Goal: Navigation & Orientation: Find specific page/section

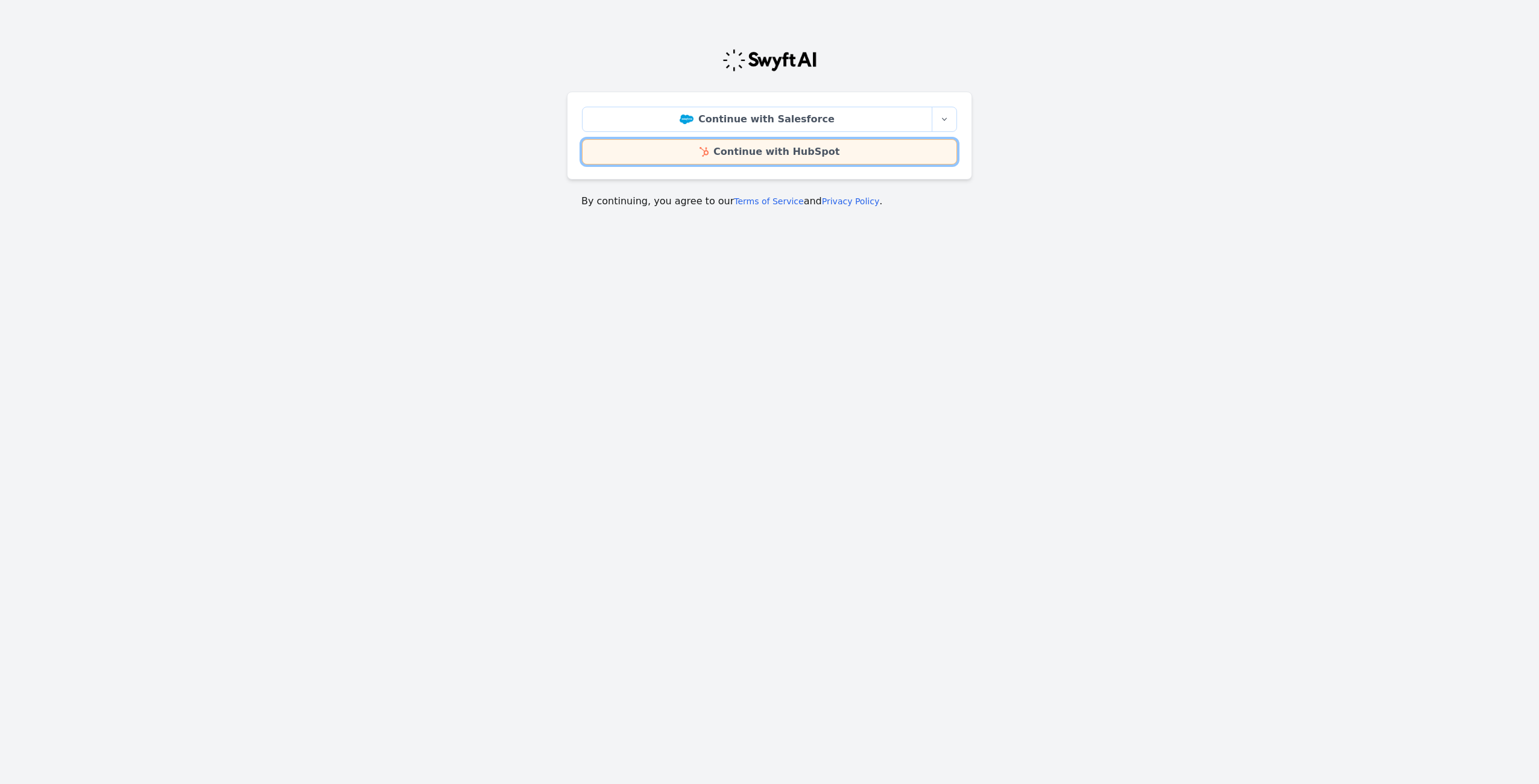
click at [779, 150] on link "Continue with HubSpot" at bounding box center [770, 152] width 375 height 25
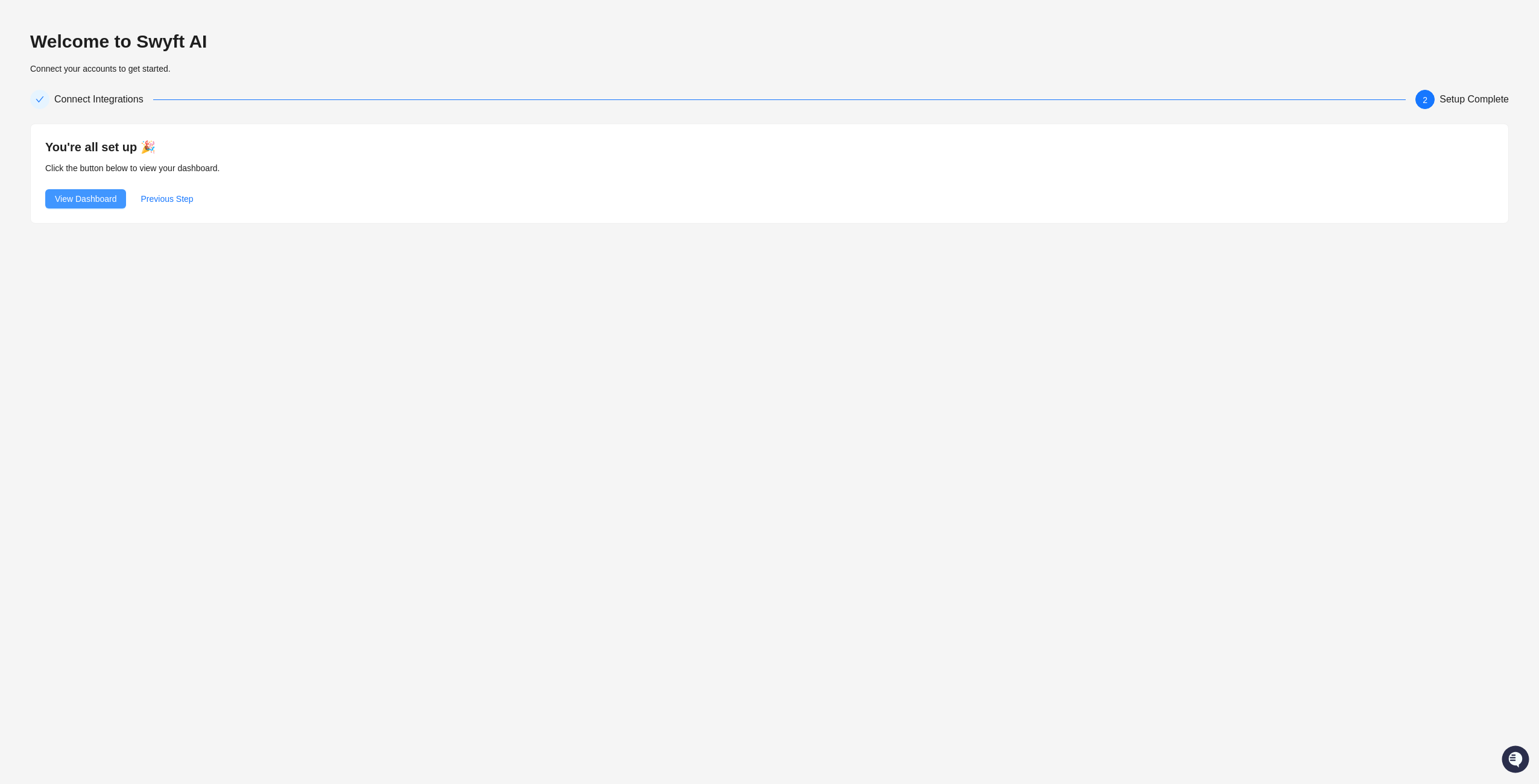
click at [81, 197] on span "View Dashboard" at bounding box center [86, 199] width 62 height 13
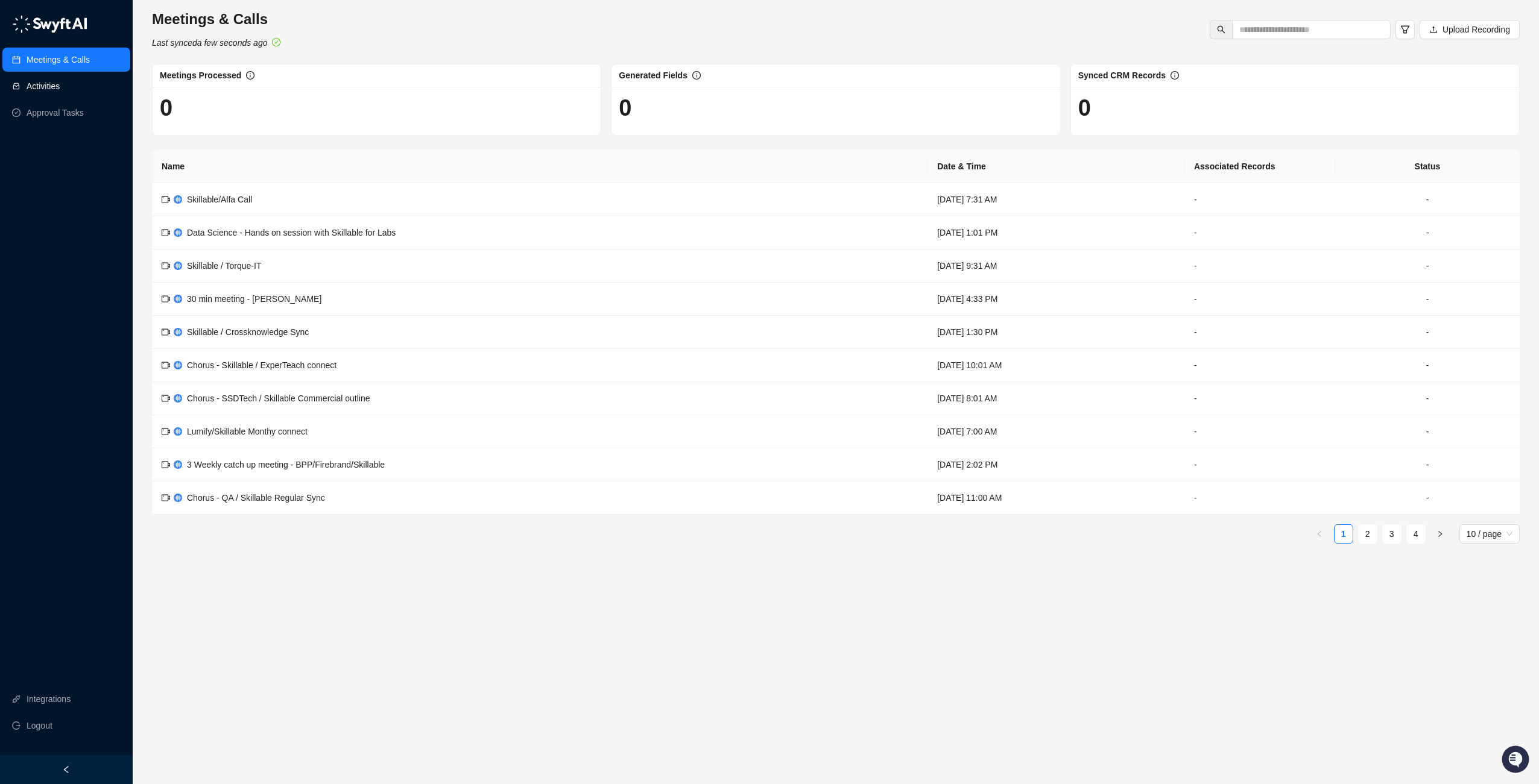
click at [45, 87] on link "Activities" at bounding box center [43, 86] width 33 height 24
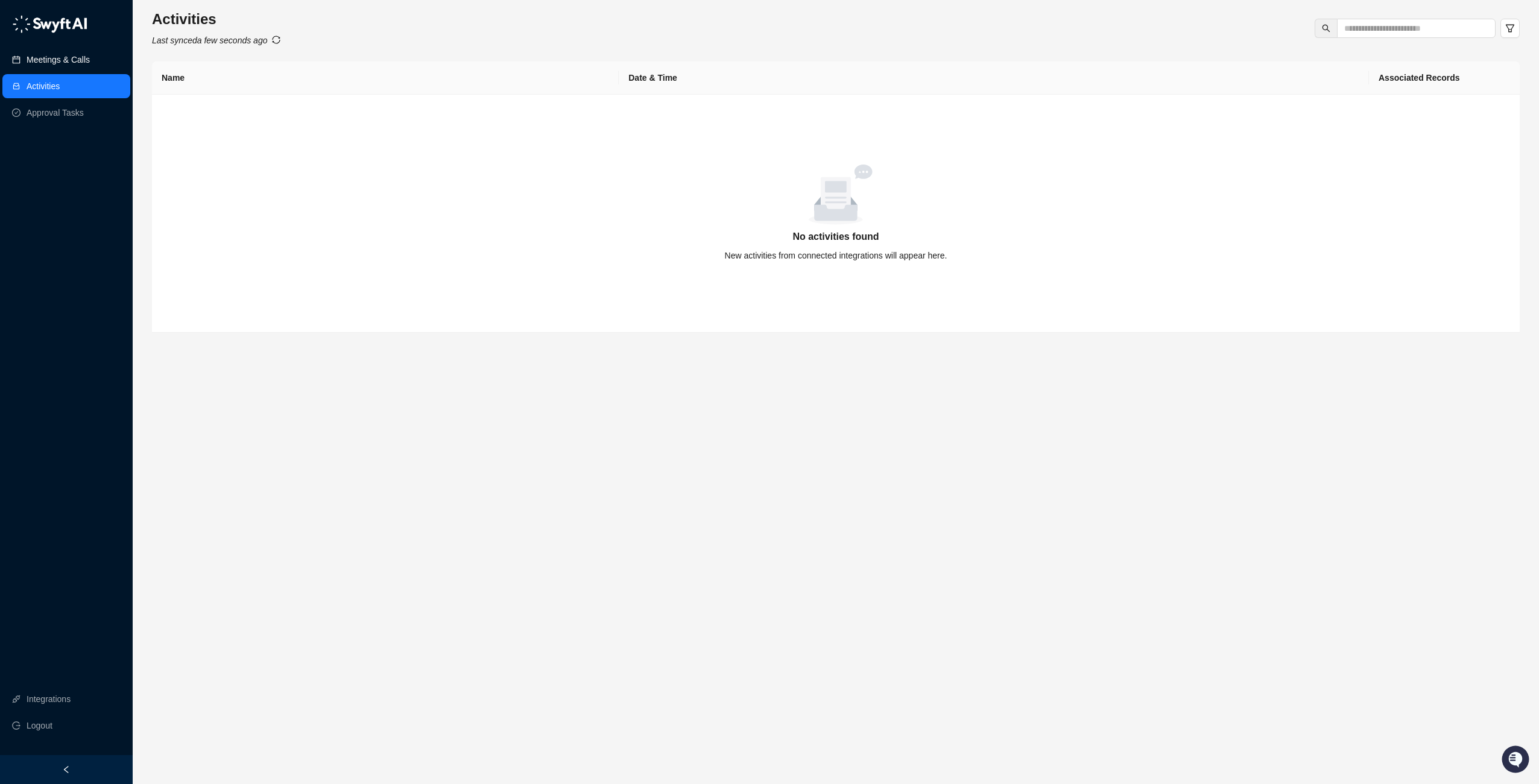
click at [52, 60] on link "Meetings & Calls" at bounding box center [58, 59] width 63 height 24
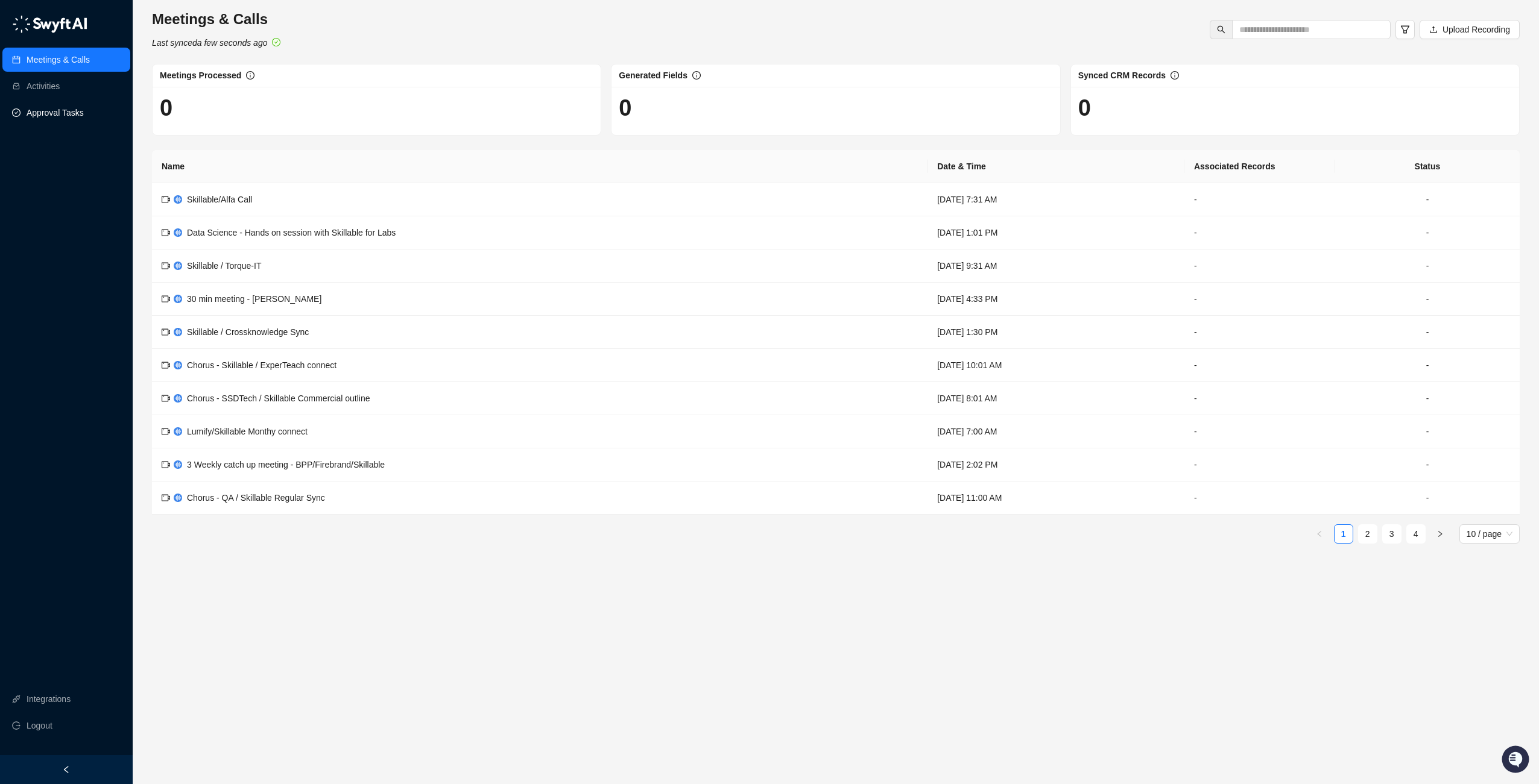
click at [58, 114] on link "Approval Tasks" at bounding box center [55, 113] width 58 height 24
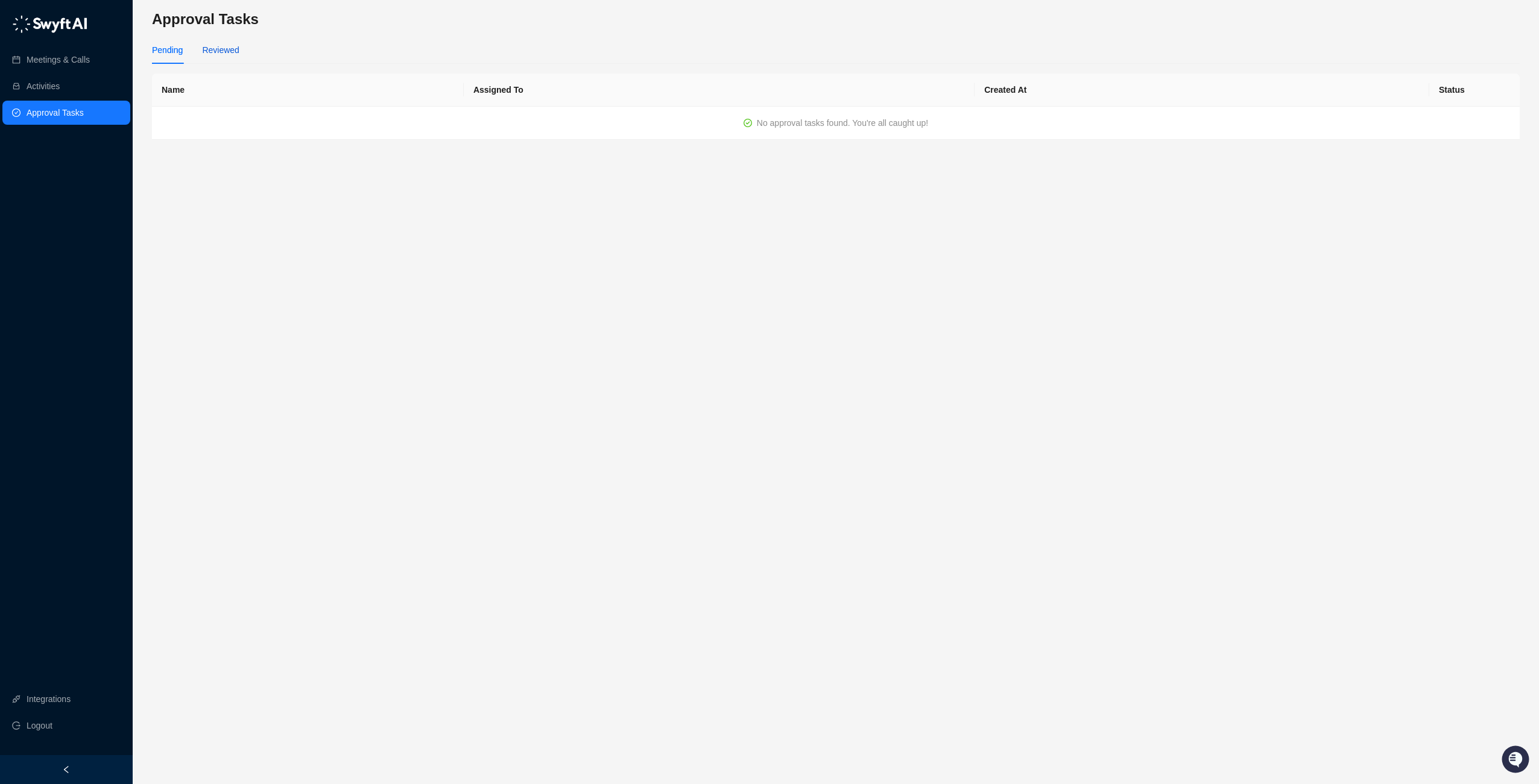
click at [223, 47] on div "Reviewed" at bounding box center [220, 50] width 37 height 13
click at [176, 51] on div "Pending" at bounding box center [167, 50] width 31 height 13
click at [60, 86] on link "Activities" at bounding box center [43, 86] width 33 height 24
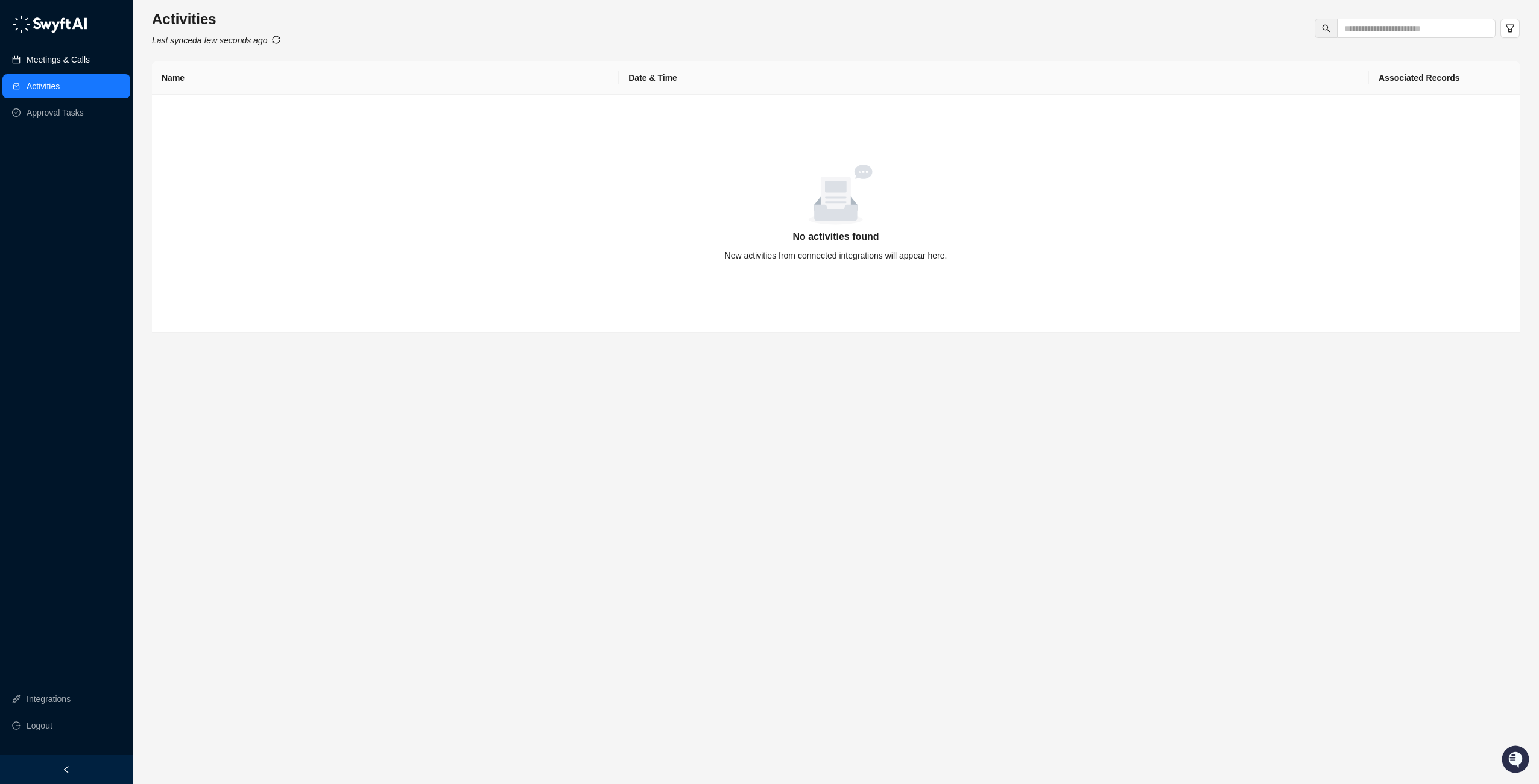
click at [44, 60] on link "Meetings & Calls" at bounding box center [58, 59] width 63 height 24
